Goal: Information Seeking & Learning: Understand process/instructions

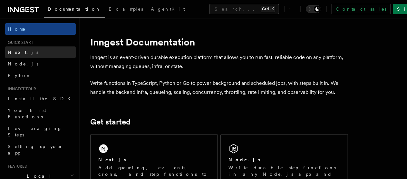
click at [23, 56] on link "Next.js" at bounding box center [40, 52] width 71 height 12
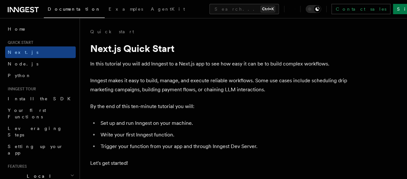
click at [29, 40] on span "Quick start" at bounding box center [19, 42] width 28 height 5
click at [40, 43] on h2 "Quick start" at bounding box center [40, 42] width 71 height 5
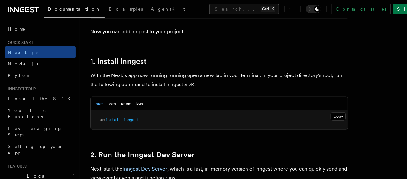
scroll to position [359, 0]
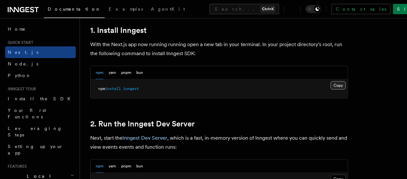
click at [341, 86] on button "Copy Copied" at bounding box center [338, 85] width 15 height 8
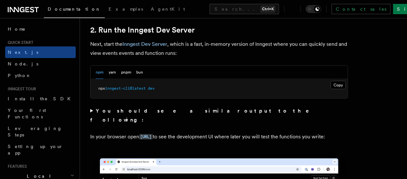
scroll to position [452, 0]
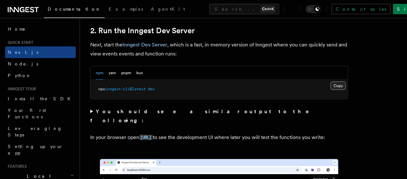
click at [339, 84] on button "Copy Copied" at bounding box center [338, 86] width 15 height 8
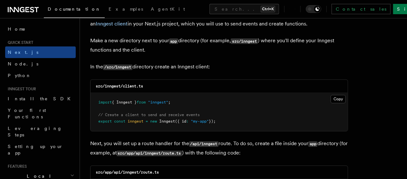
scroll to position [771, 0]
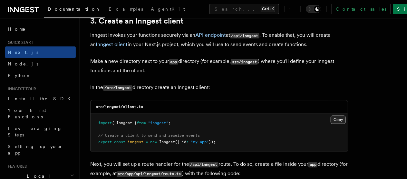
click at [335, 119] on button "Copy Copied" at bounding box center [338, 119] width 15 height 8
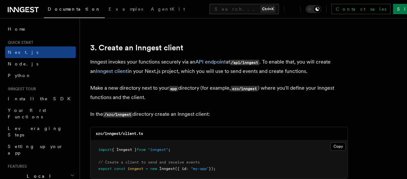
scroll to position [740, 0]
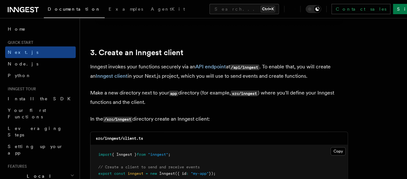
click at [178, 72] on p "Inngest invokes your functions securely via an API endpoint at /api/inngest . T…" at bounding box center [219, 71] width 258 height 18
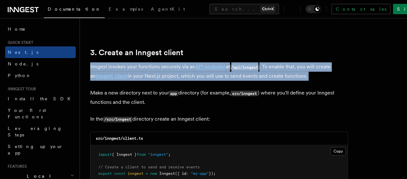
click at [178, 72] on p "Inngest invokes your functions securely via an API endpoint at /api/inngest . T…" at bounding box center [219, 71] width 258 height 18
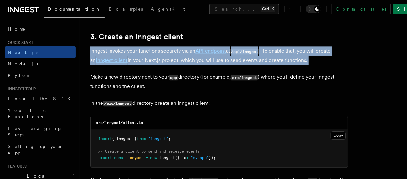
scroll to position [756, 0]
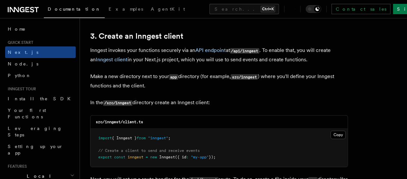
click at [178, 72] on p "Make a new directory next to your app directory (for example, src/inngest ) whe…" at bounding box center [219, 81] width 258 height 18
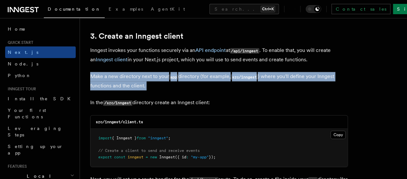
click at [178, 72] on p "Make a new directory next to your app directory (for example, src/inngest ) whe…" at bounding box center [219, 81] width 258 height 18
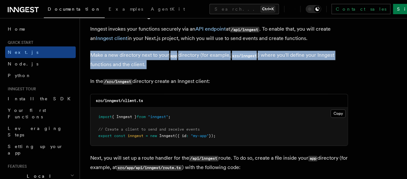
scroll to position [782, 0]
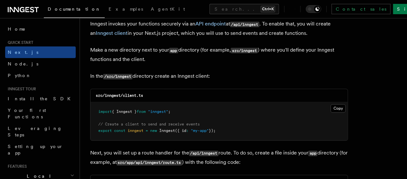
click at [178, 72] on p "In the /src/inngest directory create an Inngest client:" at bounding box center [219, 76] width 258 height 9
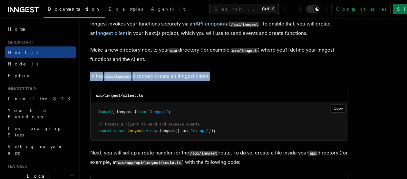
click at [178, 72] on p "In the /src/inngest directory create an Inngest client:" at bounding box center [219, 76] width 258 height 9
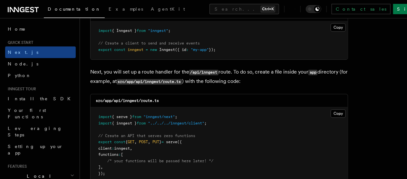
scroll to position [864, 0]
click at [178, 72] on p "Next, you will set up a route handler for the /api/inngest route. To do so, cre…" at bounding box center [219, 76] width 258 height 19
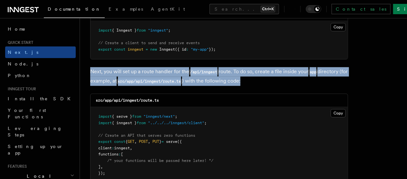
click at [178, 72] on p "Next, you will set up a route handler for the /api/inngest route. To do so, cre…" at bounding box center [219, 76] width 258 height 19
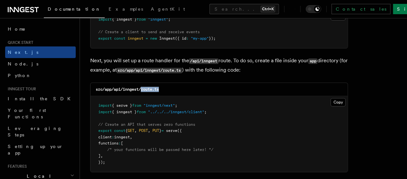
drag, startPoint x: 142, startPoint y: 88, endPoint x: 183, endPoint y: 88, distance: 41.3
click at [183, 88] on div "src/app/api/inngest/route.ts" at bounding box center [219, 89] width 257 height 13
copy code "route.ts"
click at [337, 106] on pre "import { serve } from "inngest/next" ; import { inngest } from "../../../innges…" at bounding box center [219, 134] width 257 height 76
click at [337, 105] on button "Copy Copied" at bounding box center [338, 102] width 15 height 8
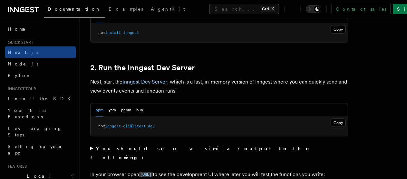
scroll to position [417, 0]
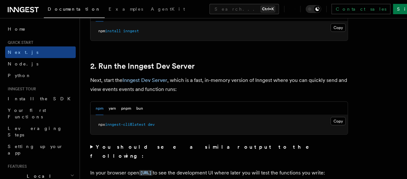
click at [213, 86] on p "Next, start the Inngest Dev Server , which is a fast, in-memory version of Inng…" at bounding box center [219, 85] width 258 height 18
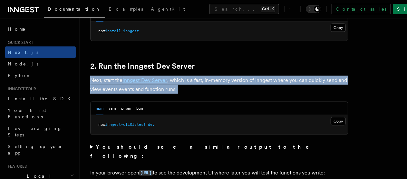
click at [213, 86] on p "Next, start the Inngest Dev Server , which is a fast, in-memory version of Inng…" at bounding box center [219, 85] width 258 height 18
drag, startPoint x: 213, startPoint y: 86, endPoint x: 221, endPoint y: 85, distance: 7.4
click at [221, 85] on p "Next, start the Inngest Dev Server , which is a fast, in-memory version of Inng…" at bounding box center [219, 85] width 258 height 18
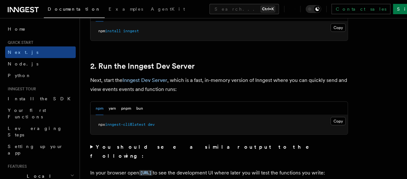
click at [221, 85] on p "Next, start the Inngest Dev Server , which is a fast, in-memory version of Inng…" at bounding box center [219, 85] width 258 height 18
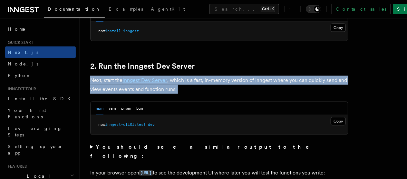
click at [221, 85] on p "Next, start the Inngest Dev Server , which is a fast, in-memory version of Inng…" at bounding box center [219, 85] width 258 height 18
drag, startPoint x: 221, startPoint y: 85, endPoint x: 227, endPoint y: 86, distance: 6.8
click at [227, 86] on p "Next, start the Inngest Dev Server , which is a fast, in-memory version of Inng…" at bounding box center [219, 85] width 258 height 18
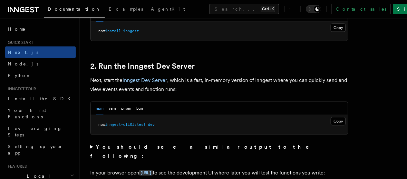
click at [227, 86] on p "Next, start the Inngest Dev Server , which is a fast, in-memory version of Inng…" at bounding box center [219, 85] width 258 height 18
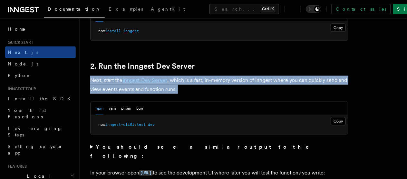
click at [227, 86] on p "Next, start the Inngest Dev Server , which is a fast, in-memory version of Inng…" at bounding box center [219, 85] width 258 height 18
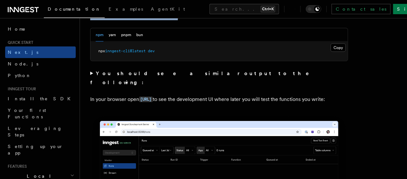
scroll to position [492, 0]
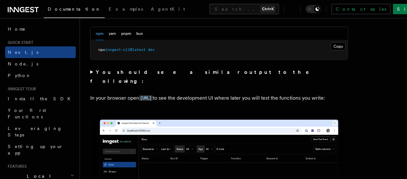
click at [227, 94] on p "In your browser open [URL] to see the development UI where later you will test …" at bounding box center [219, 98] width 258 height 9
drag, startPoint x: 227, startPoint y: 86, endPoint x: 221, endPoint y: 103, distance: 18.5
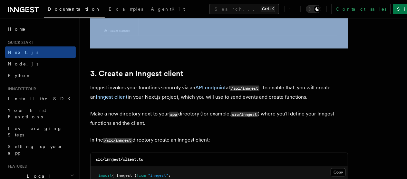
scroll to position [729, 0]
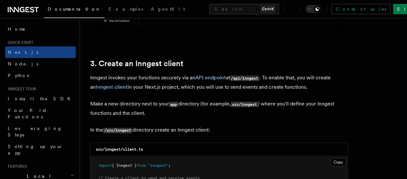
click at [188, 88] on p "Inngest invokes your functions securely via an API endpoint at /api/inngest . T…" at bounding box center [219, 82] width 258 height 18
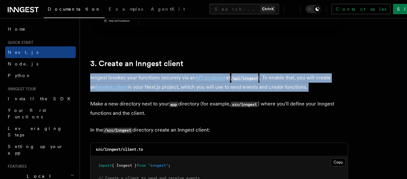
click at [188, 88] on p "Inngest invokes your functions securely via an API endpoint at /api/inngest . T…" at bounding box center [219, 82] width 258 height 18
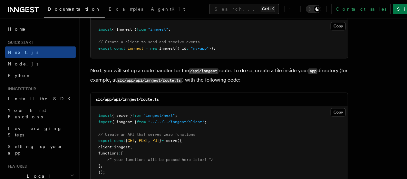
scroll to position [870, 0]
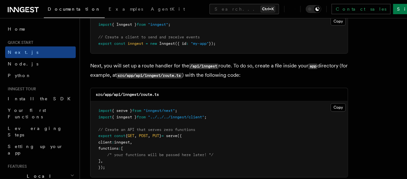
click at [210, 71] on p "Next, you will set up a route handler for the /api/inngest route. To do so, cre…" at bounding box center [219, 70] width 258 height 19
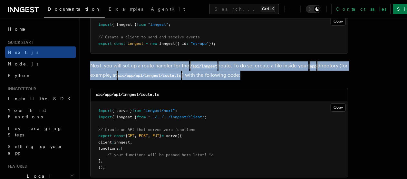
click at [210, 71] on p "Next, you will set up a route handler for the /api/inngest route. To do so, cre…" at bounding box center [219, 70] width 258 height 19
click at [225, 70] on p "Next, you will set up a route handler for the /api/inngest route. To do so, cre…" at bounding box center [219, 70] width 258 height 19
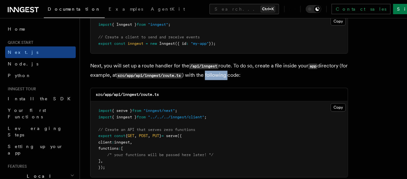
click at [225, 70] on p "Next, you will set up a route handler for the /api/inngest route. To do so, cre…" at bounding box center [219, 70] width 258 height 19
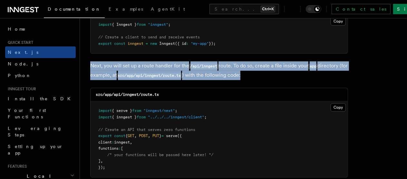
click at [225, 70] on p "Next, you will set up a route handler for the /api/inngest route. To do so, cre…" at bounding box center [219, 70] width 258 height 19
drag, startPoint x: 225, startPoint y: 70, endPoint x: 258, endPoint y: 66, distance: 32.5
click at [258, 66] on p "Next, you will set up a route handler for the /api/inngest route. To do so, cre…" at bounding box center [219, 70] width 258 height 19
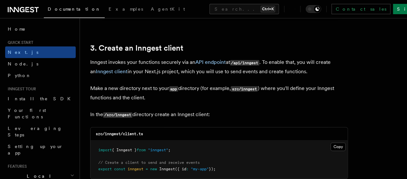
scroll to position [743, 0]
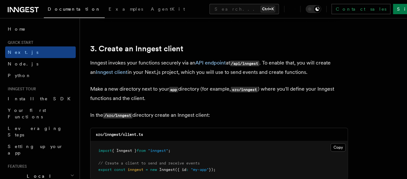
click at [255, 74] on p "Inngest invokes your functions securely via an API endpoint at /api/inngest . T…" at bounding box center [219, 67] width 258 height 18
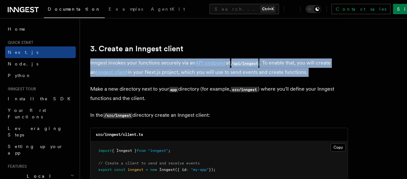
click at [255, 74] on p "Inngest invokes your functions securely via an API endpoint at /api/inngest . T…" at bounding box center [219, 67] width 258 height 18
click at [256, 74] on p "Inngest invokes your functions securely via an API endpoint at /api/inngest . T…" at bounding box center [219, 67] width 258 height 18
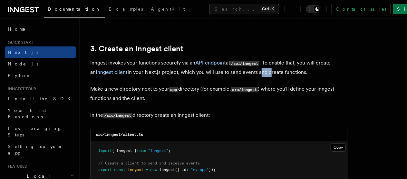
click at [256, 74] on p "Inngest invokes your functions securely via an API endpoint at /api/inngest . T…" at bounding box center [219, 67] width 258 height 18
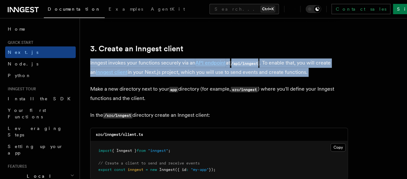
click at [256, 74] on p "Inngest invokes your functions securely via an API endpoint at /api/inngest . T…" at bounding box center [219, 67] width 258 height 18
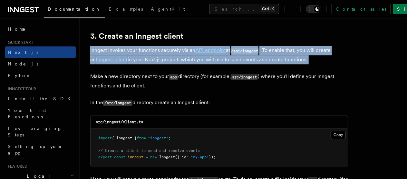
scroll to position [756, 0]
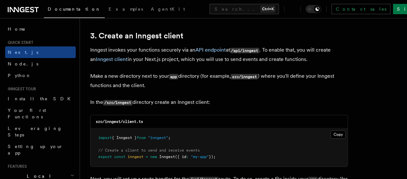
click at [256, 74] on code "src/inngest" at bounding box center [244, 76] width 27 height 5
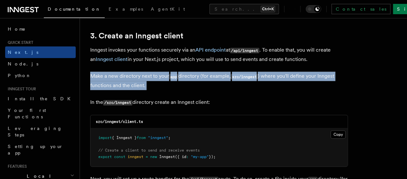
click at [256, 74] on code "src/inngest" at bounding box center [244, 76] width 27 height 5
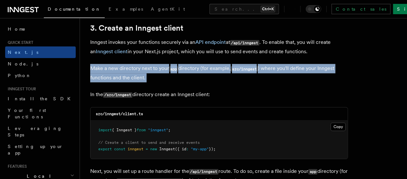
click at [256, 74] on p "Make a new directory next to your app directory (for example, src/inngest ) whe…" at bounding box center [219, 73] width 258 height 18
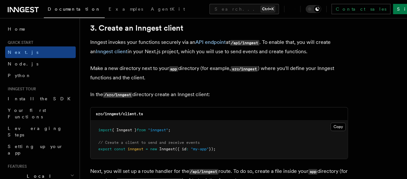
click at [256, 74] on p "Make a new directory next to your app directory (for example, src/inngest ) whe…" at bounding box center [219, 73] width 258 height 18
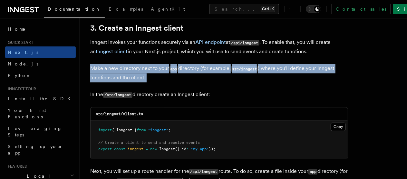
click at [256, 74] on p "Make a new directory next to your app directory (for example, src/inngest ) whe…" at bounding box center [219, 73] width 258 height 18
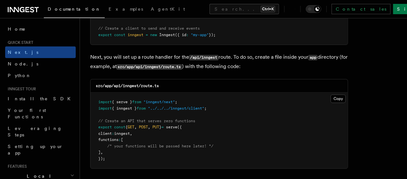
scroll to position [875, 0]
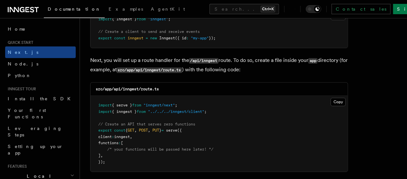
click at [256, 74] on p "Next, you will set up a route handler for the /api/inngest route. To do so, cre…" at bounding box center [219, 65] width 258 height 19
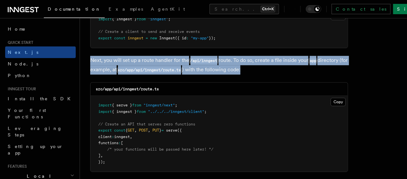
click at [256, 74] on p "Next, you will set up a route handler for the /api/inngest route. To do so, cre…" at bounding box center [219, 65] width 258 height 19
drag, startPoint x: 256, startPoint y: 74, endPoint x: 263, endPoint y: 71, distance: 7.5
click at [263, 71] on p "Next, you will set up a route handler for the /api/inngest route. To do so, cre…" at bounding box center [219, 65] width 258 height 19
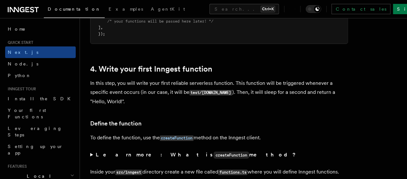
scroll to position [1009, 0]
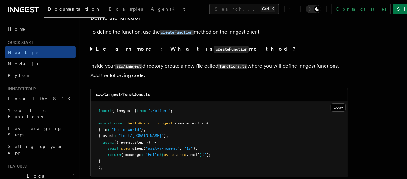
scroll to position [1114, 0]
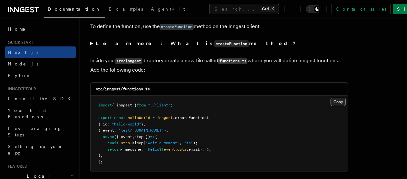
click at [342, 100] on button "Copy Copied" at bounding box center [338, 102] width 15 height 8
